Goal: Information Seeking & Learning: Learn about a topic

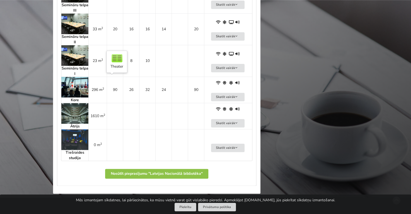
scroll to position [622, 0]
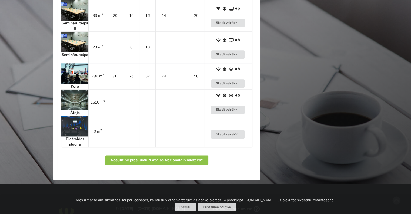
click at [77, 74] on img at bounding box center [74, 73] width 27 height 21
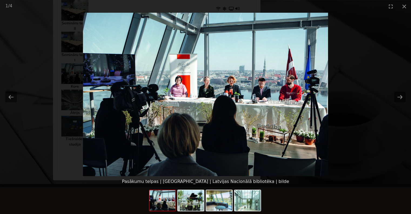
click at [403, 96] on button "Next slide" at bounding box center [399, 97] width 11 height 11
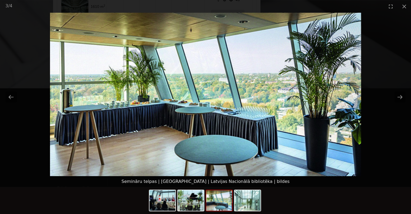
scroll to position [718, 0]
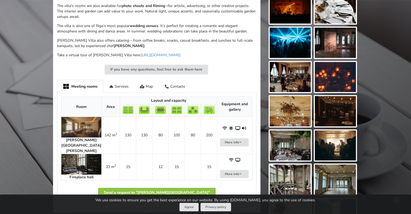
scroll to position [243, 0]
click at [120, 129] on td "130" at bounding box center [128, 134] width 16 height 37
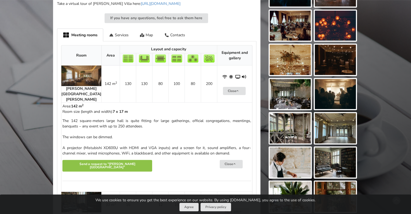
scroll to position [297, 0]
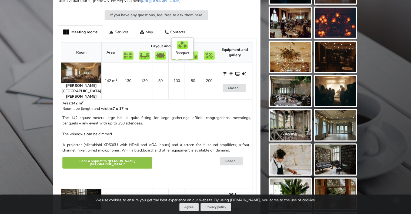
click at [185, 74] on td "80" at bounding box center [193, 80] width 16 height 37
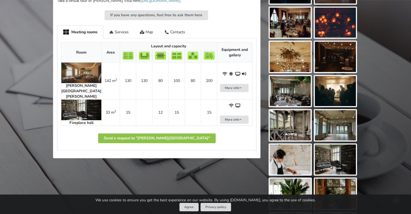
click at [185, 74] on td "80" at bounding box center [193, 80] width 16 height 37
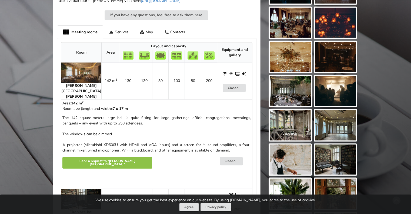
click at [341, 57] on img at bounding box center [335, 57] width 41 height 30
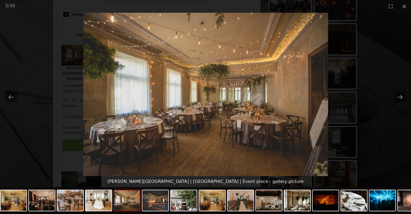
scroll to position [324, 0]
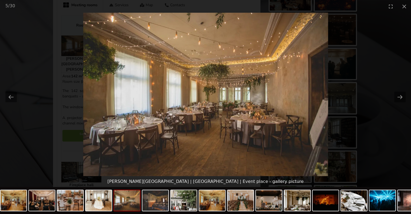
click at [296, 202] on img at bounding box center [297, 200] width 26 height 21
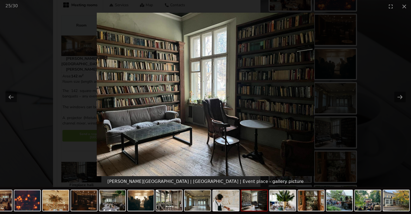
scroll to position [0, 0]
click at [391, 202] on img at bounding box center [396, 200] width 26 height 21
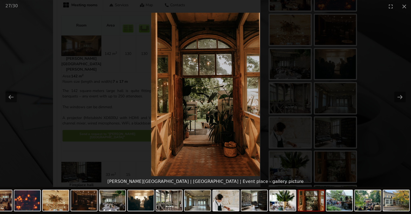
click at [108, 206] on img at bounding box center [112, 200] width 26 height 21
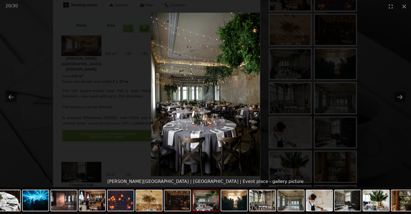
click at [405, 3] on button "Close gallery" at bounding box center [405, 6] width 14 height 13
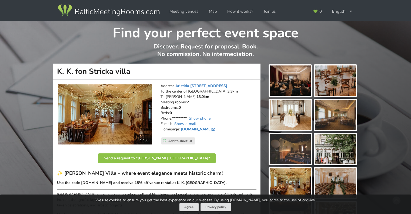
drag, startPoint x: 131, startPoint y: 71, endPoint x: 53, endPoint y: 77, distance: 78.0
click at [53, 77] on h1 "K. K. fon Stricka villa" at bounding box center [157, 72] width 208 height 16
copy h1 "K. K. fon Stricka villa"
